Goal: Navigation & Orientation: Understand site structure

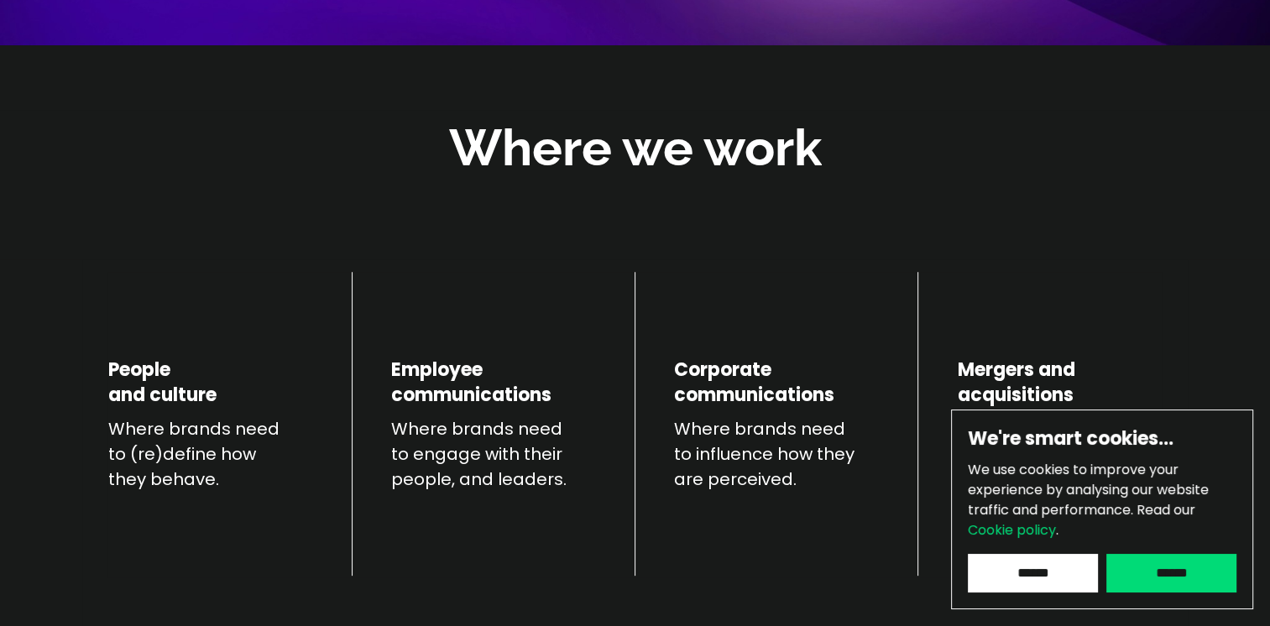
scroll to position [672, 0]
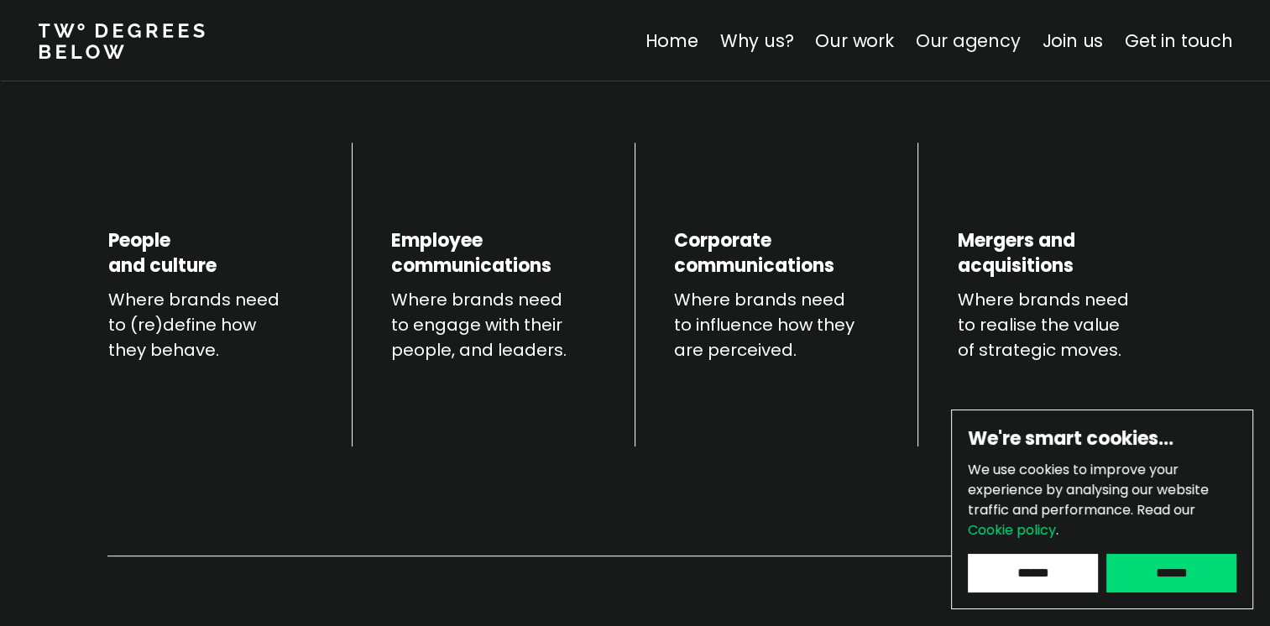
click at [967, 35] on link "Our agency" at bounding box center [967, 41] width 105 height 24
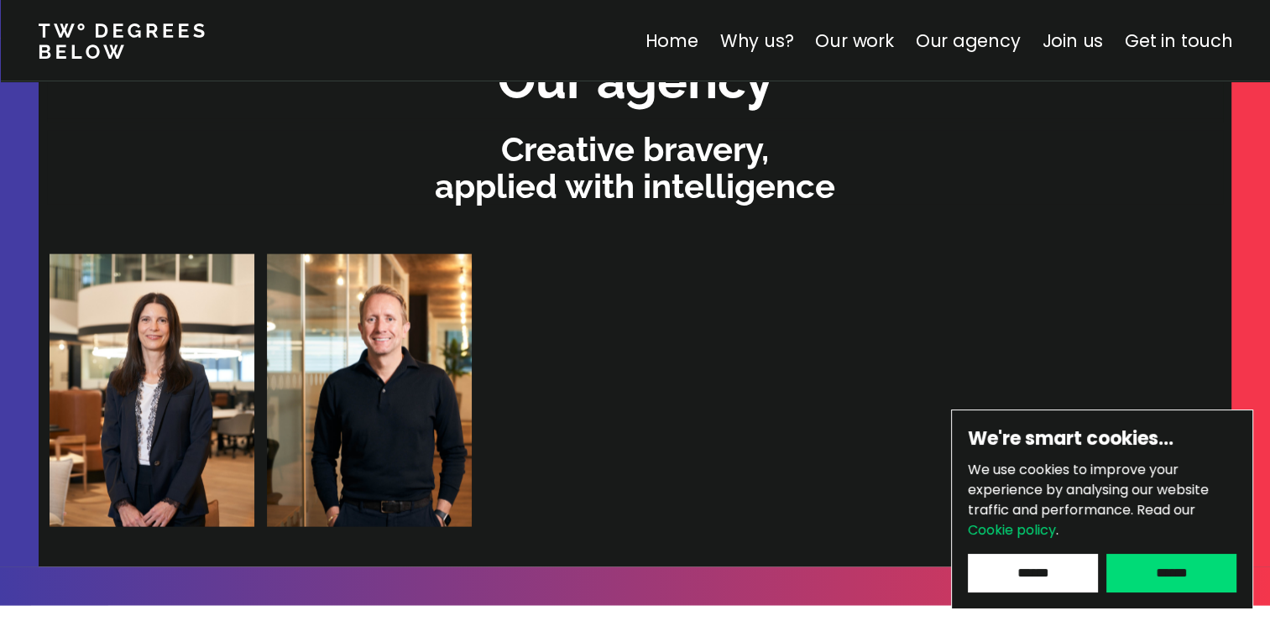
scroll to position [3651, 0]
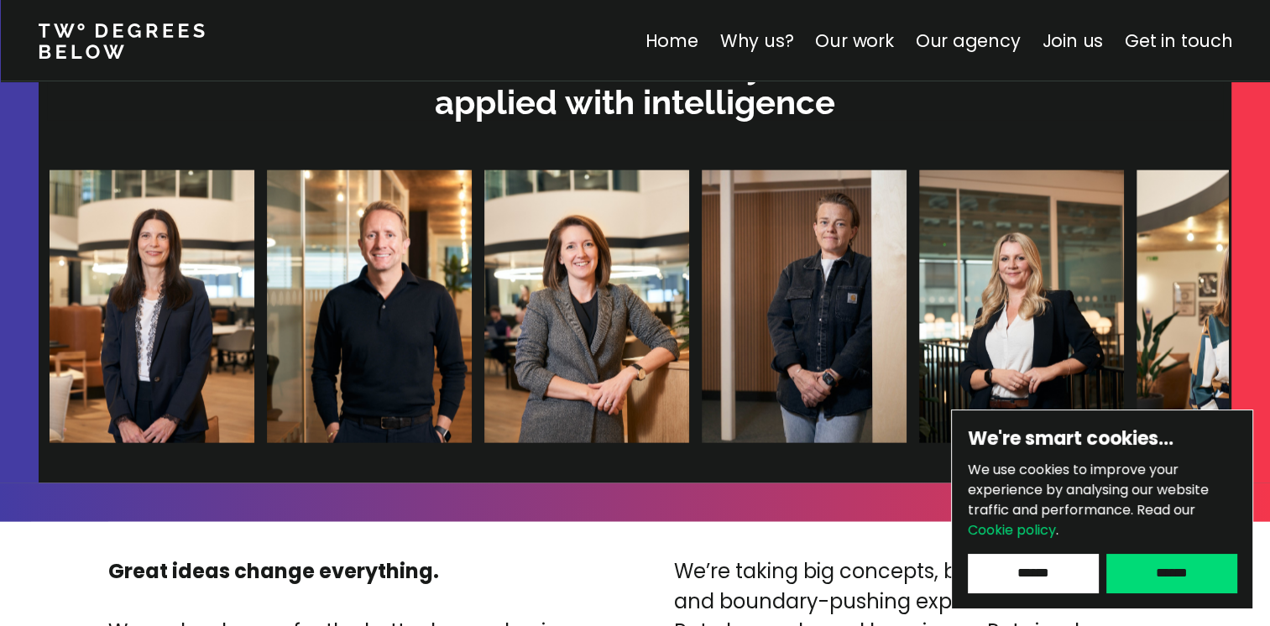
click at [1050, 576] on input "******" at bounding box center [1033, 573] width 130 height 39
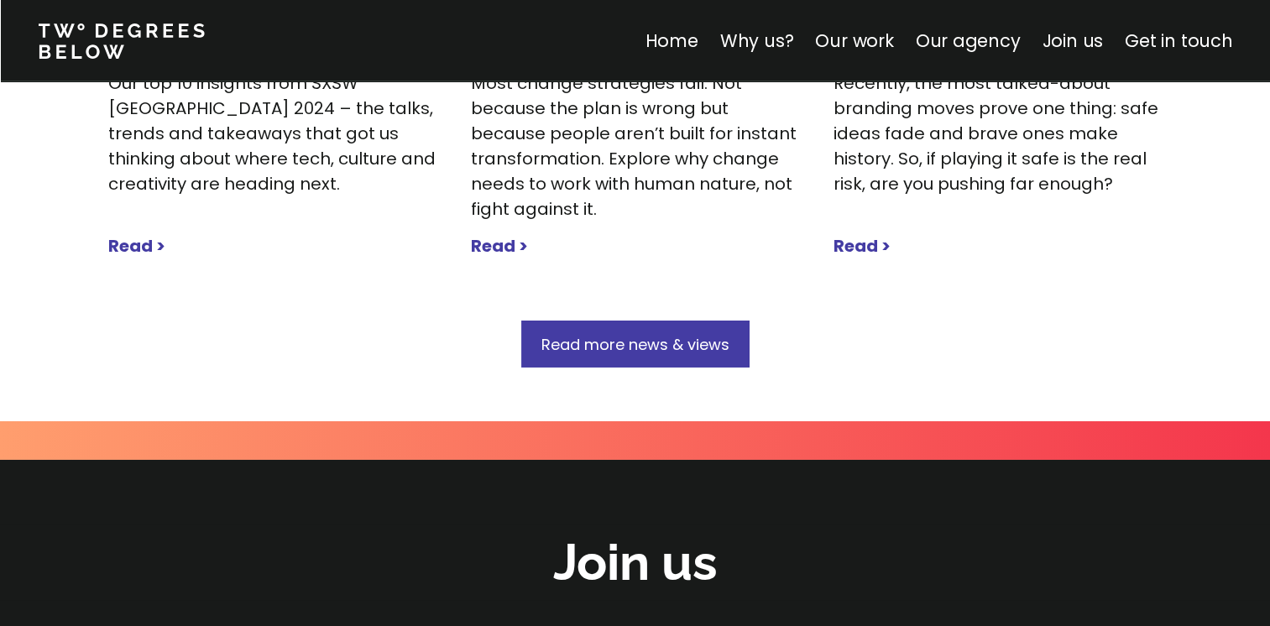
scroll to position [5498, 0]
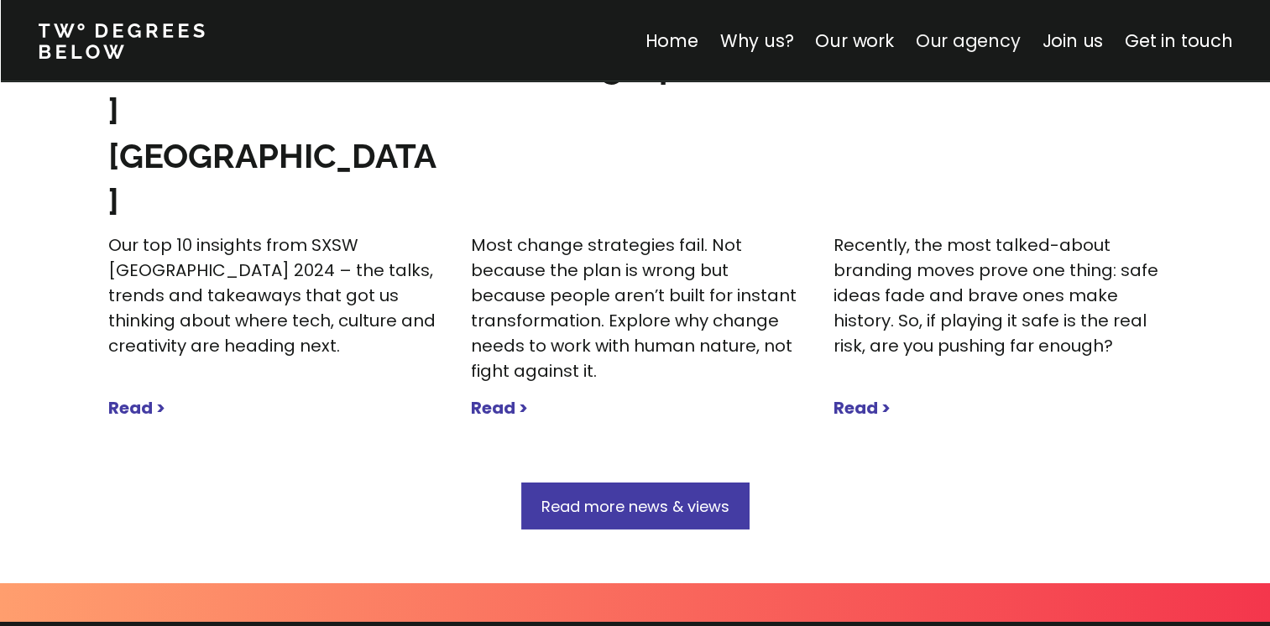
click at [949, 42] on link "Our agency" at bounding box center [967, 41] width 105 height 24
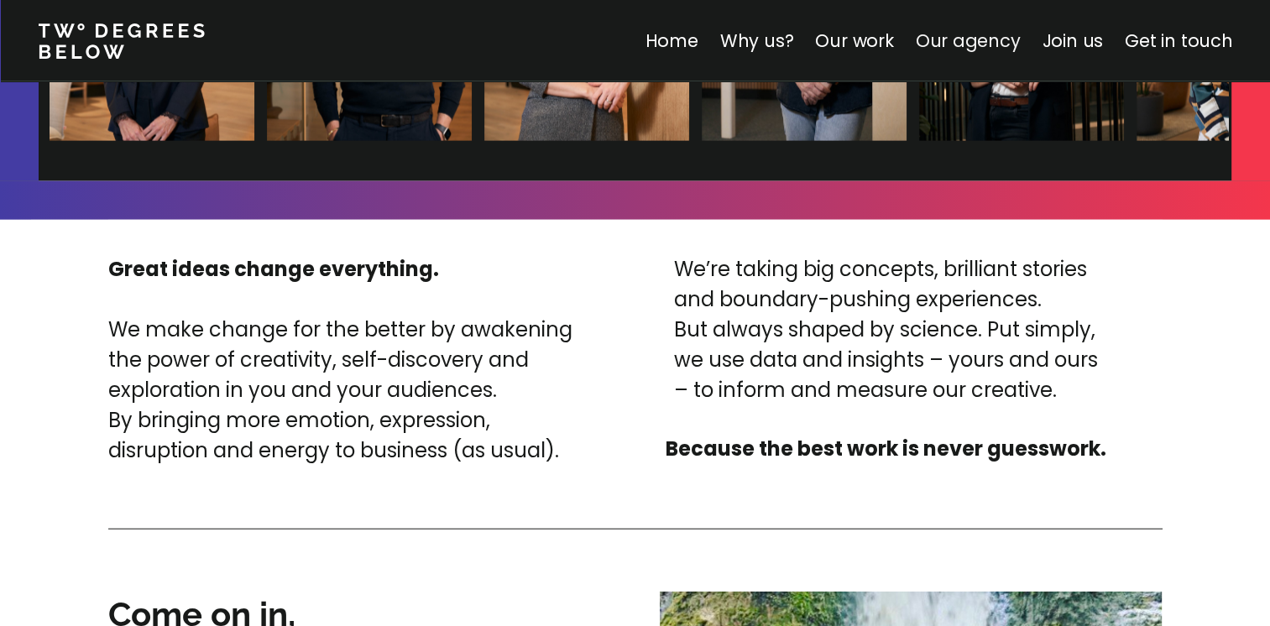
scroll to position [3567, 0]
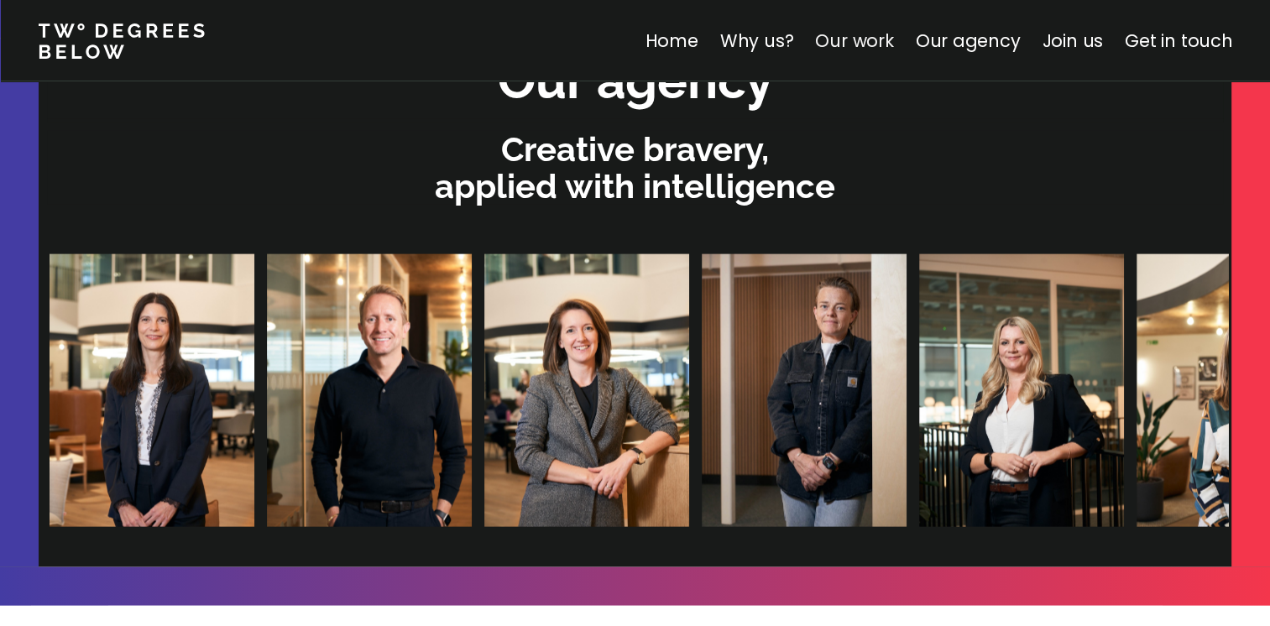
click at [861, 39] on link "Our work" at bounding box center [854, 41] width 78 height 24
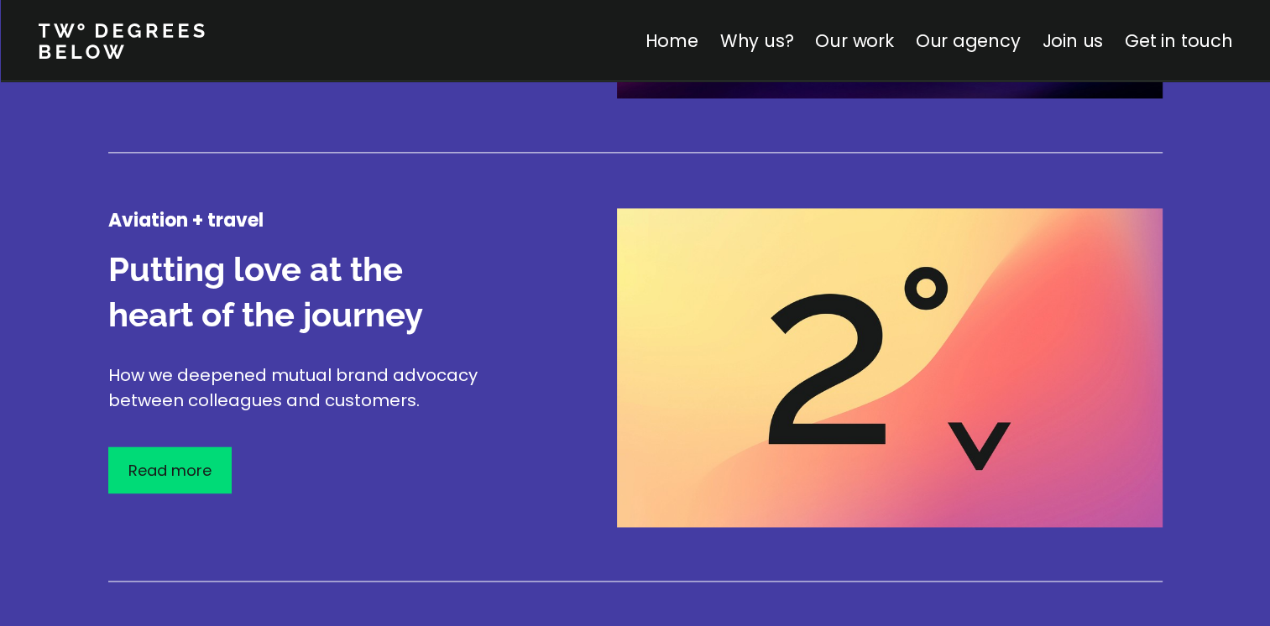
scroll to position [2723, 0]
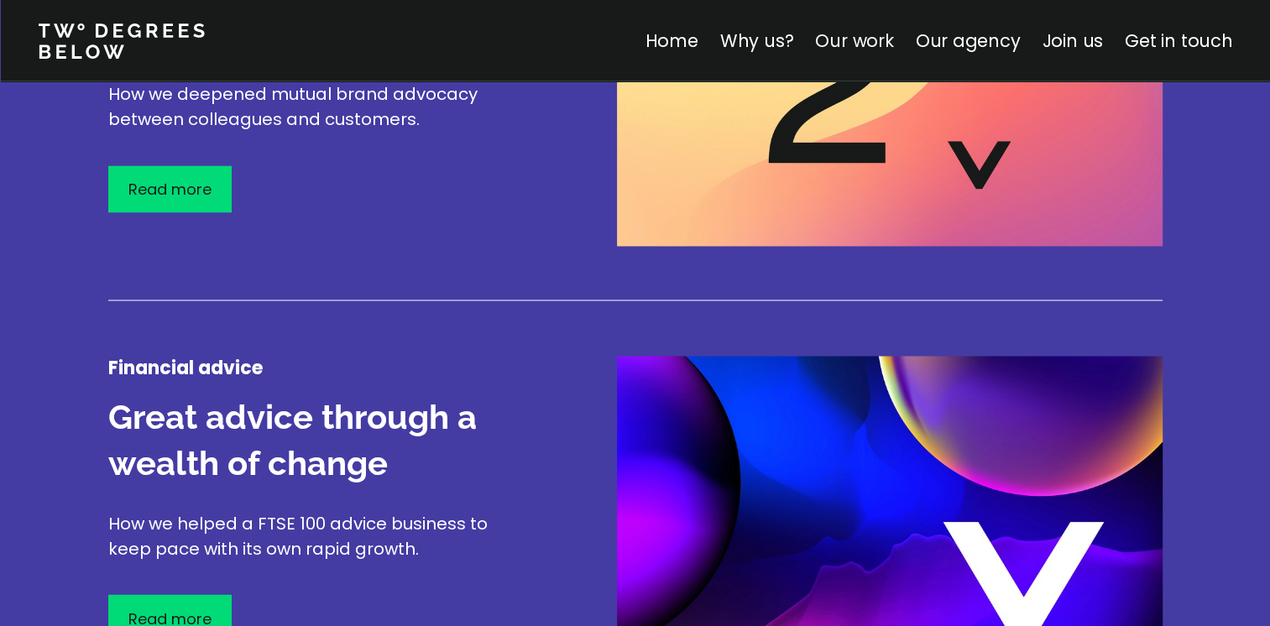
click at [846, 40] on link "Our work" at bounding box center [854, 41] width 78 height 24
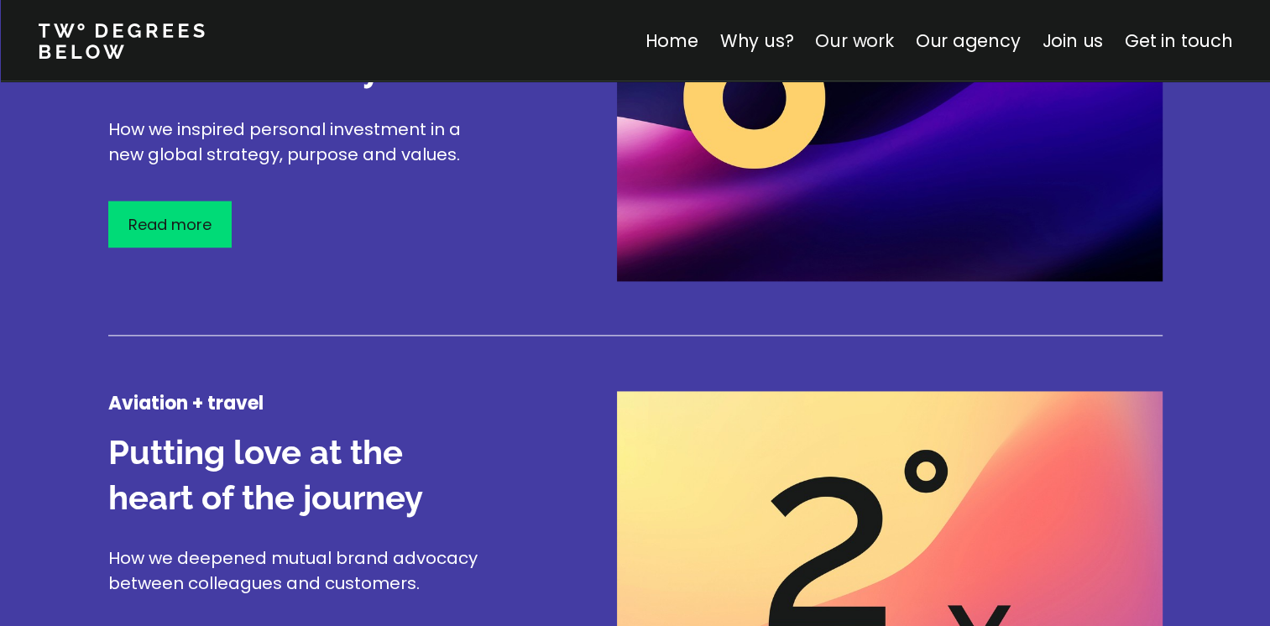
scroll to position [1967, 0]
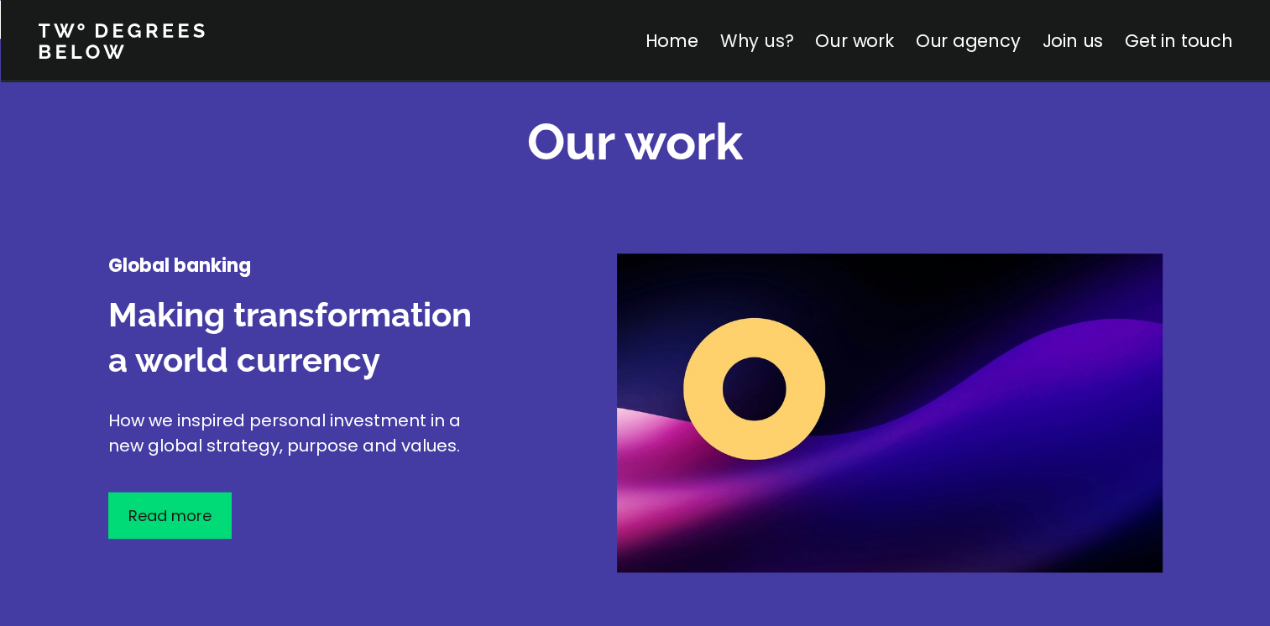
click at [781, 34] on link "Why us?" at bounding box center [757, 41] width 74 height 24
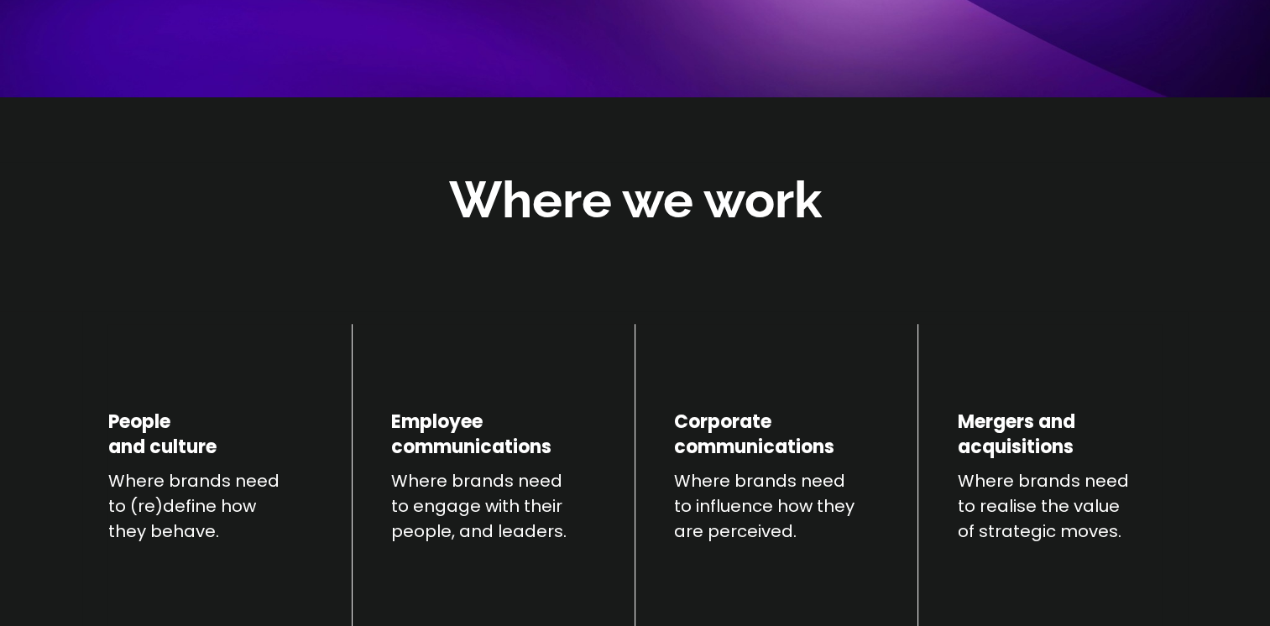
scroll to position [588, 0]
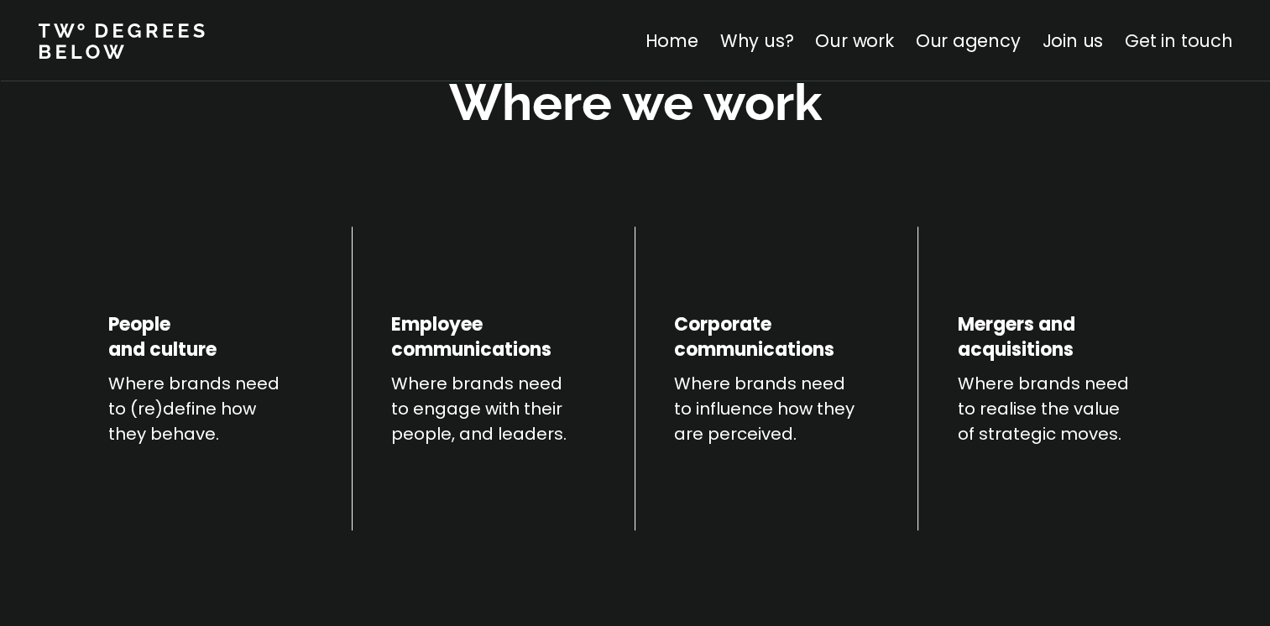
click at [1152, 35] on link "Get in touch" at bounding box center [1178, 41] width 107 height 24
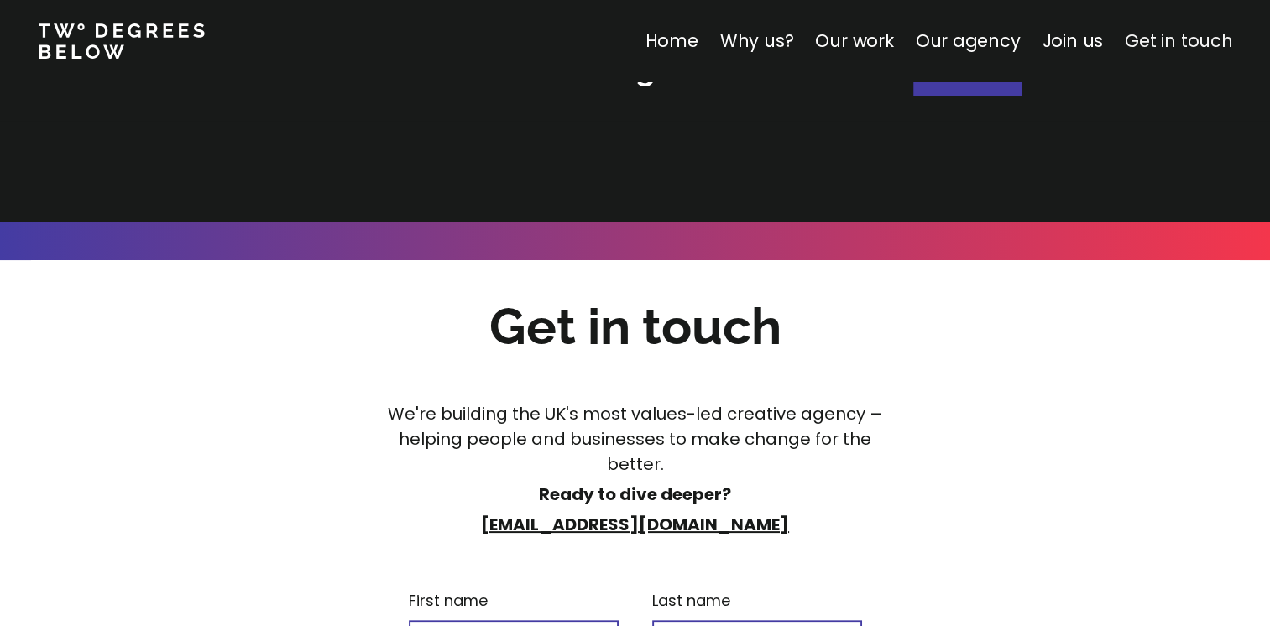
scroll to position [6604, 0]
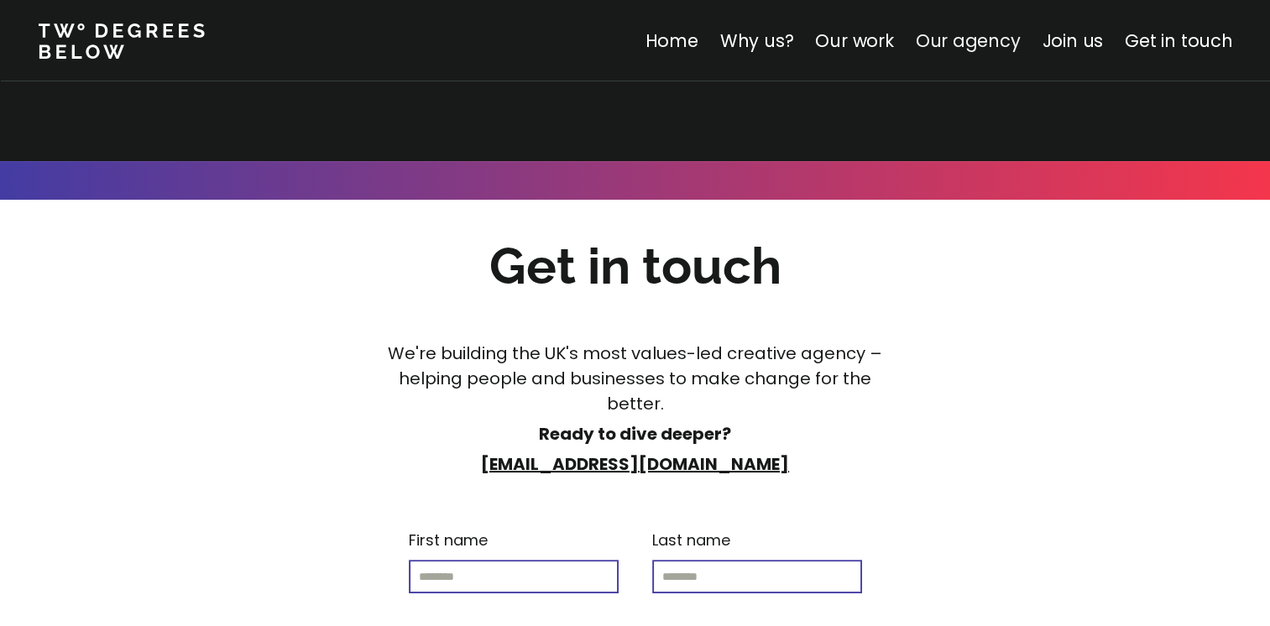
click at [977, 39] on link "Our agency" at bounding box center [967, 41] width 105 height 24
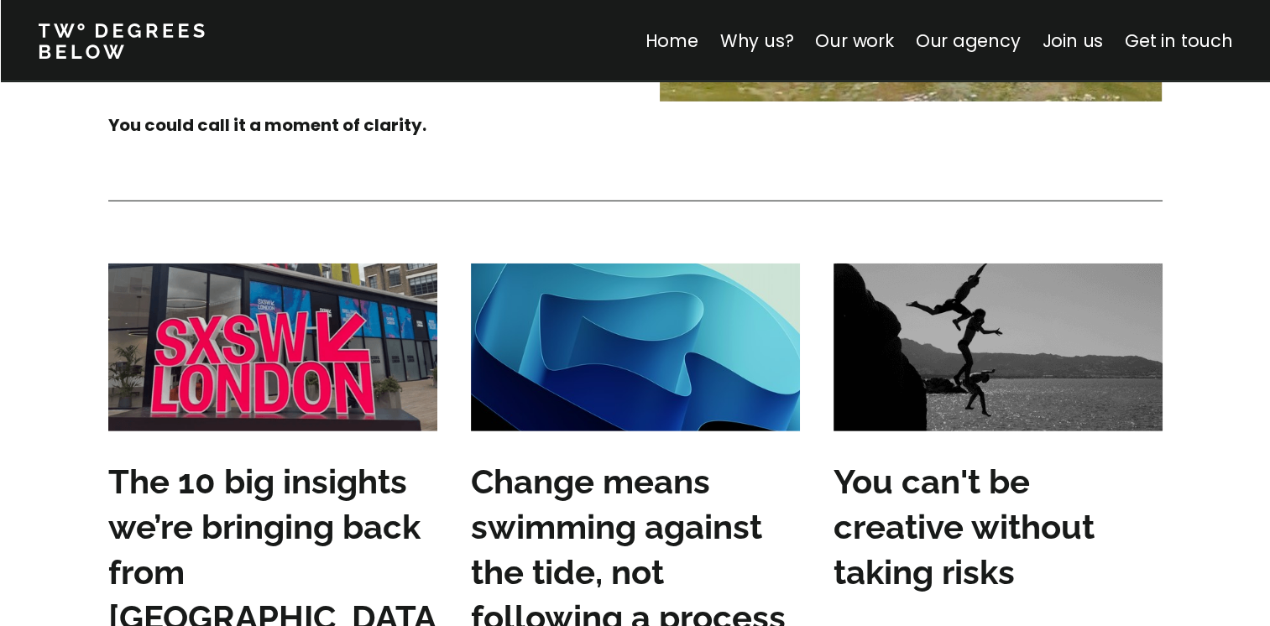
scroll to position [4994, 0]
